Goal: Check status: Check status

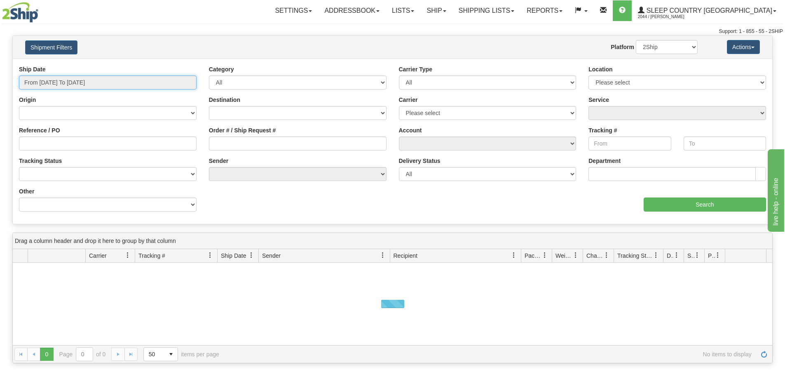
click at [105, 79] on input "From [DATE] To [DATE]" at bounding box center [108, 82] width 178 height 14
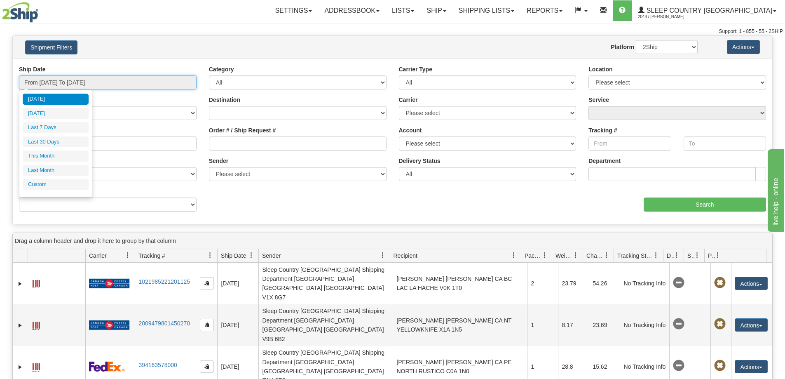
click at [124, 81] on input "From [DATE] To [DATE]" at bounding box center [108, 82] width 178 height 14
click at [33, 183] on li "Custom" at bounding box center [56, 184] width 66 height 11
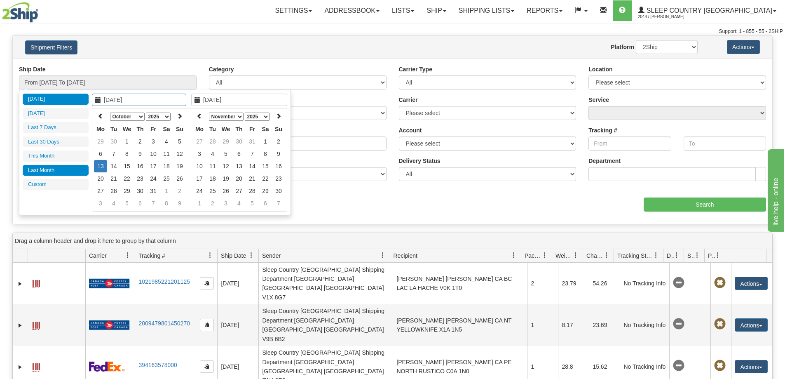
type input "[DATE]"
click at [141, 115] on select "January February March April May June July August September October November De…" at bounding box center [127, 117] width 35 height 8
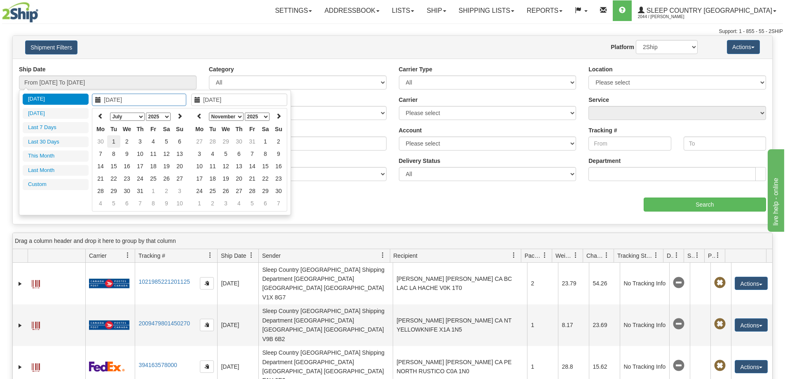
type input "[DATE]"
click at [113, 137] on td "1" at bounding box center [113, 141] width 13 height 12
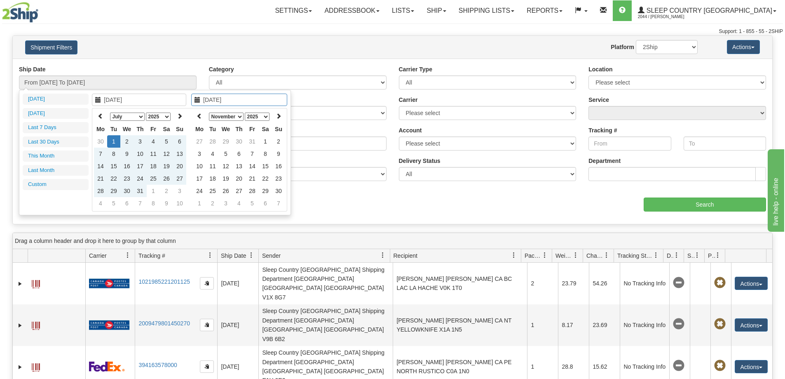
click at [236, 117] on select "January February March April May June July August September October November De…" at bounding box center [226, 117] width 35 height 8
type input "[DATE]"
click at [197, 167] on td "13" at bounding box center [199, 166] width 13 height 12
type input "From [DATE] To [DATE]"
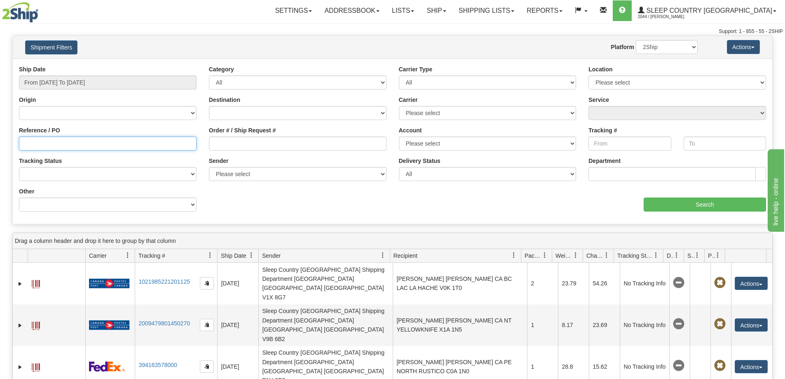
drag, startPoint x: 61, startPoint y: 141, endPoint x: 63, endPoint y: 145, distance: 4.6
click at [61, 143] on input "Reference / PO" at bounding box center [108, 143] width 178 height 14
paste input "378H875606"
type input "378H875606"
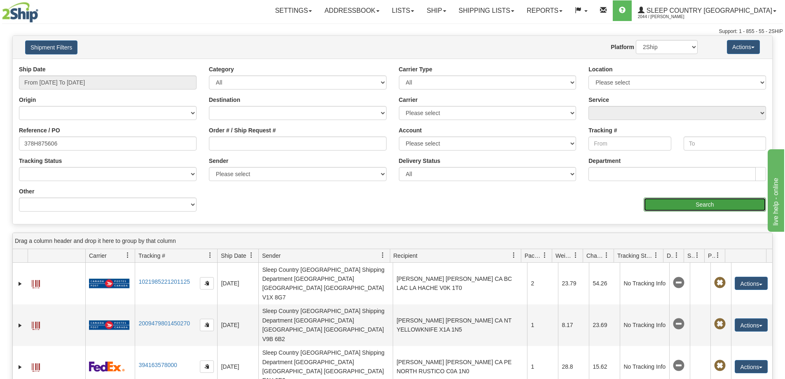
click at [700, 207] on input "Search" at bounding box center [705, 204] width 122 height 14
